Goal: Navigation & Orientation: Find specific page/section

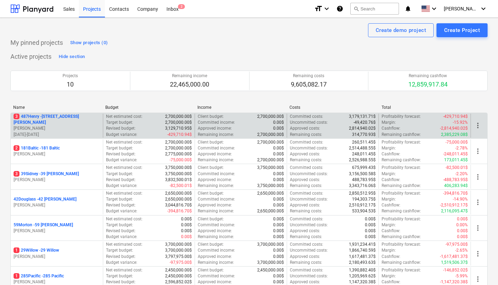
click at [74, 125] on p "[PERSON_NAME]" at bounding box center [57, 128] width 87 height 6
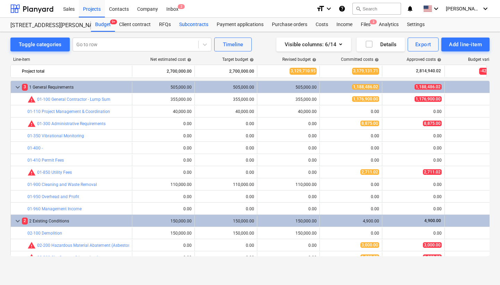
click at [192, 25] on div "Subcontracts" at bounding box center [194, 25] width 38 height 14
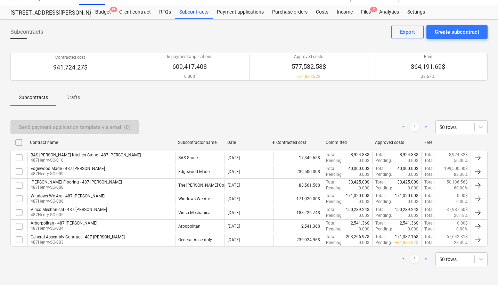
scroll to position [12, 0]
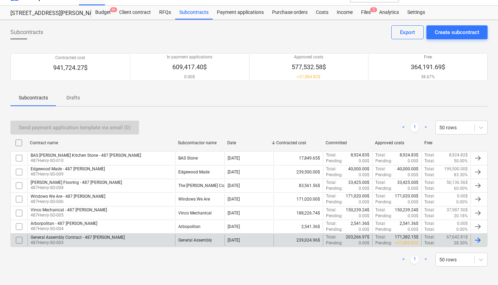
click at [91, 238] on div "General Assembly Contract - 487 [PERSON_NAME]" at bounding box center [78, 237] width 94 height 5
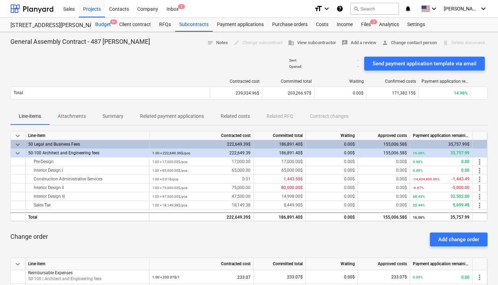
click at [102, 22] on div "Budget 9+" at bounding box center [103, 25] width 24 height 14
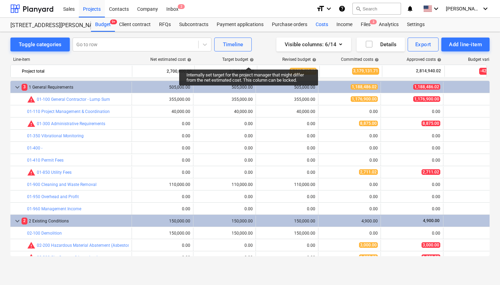
click at [318, 26] on div "Costs" at bounding box center [322, 25] width 21 height 14
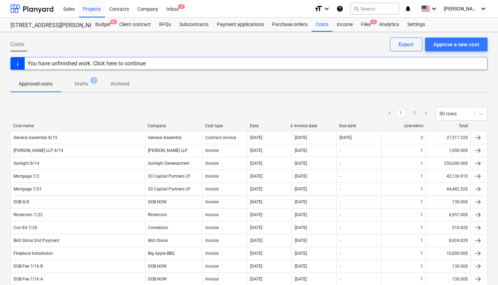
click at [253, 125] on div "Date" at bounding box center [269, 125] width 39 height 5
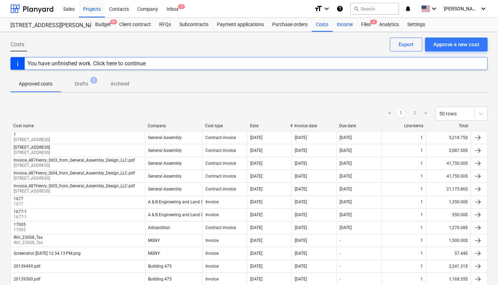
click at [347, 25] on div "Income" at bounding box center [344, 25] width 24 height 14
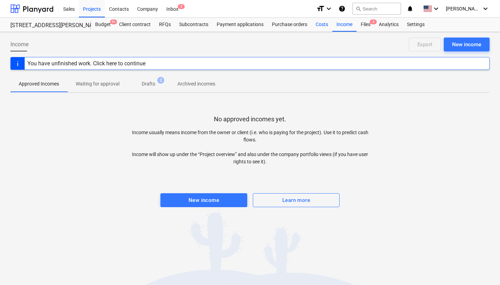
click at [316, 25] on div "Costs" at bounding box center [322, 25] width 21 height 14
